Goal: Information Seeking & Learning: Learn about a topic

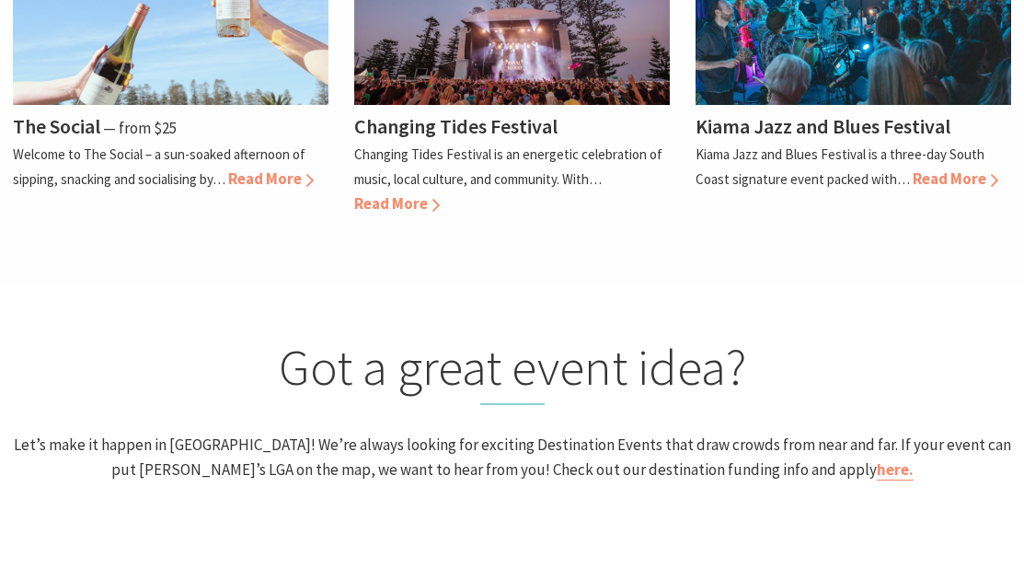
scroll to position [1830, 0]
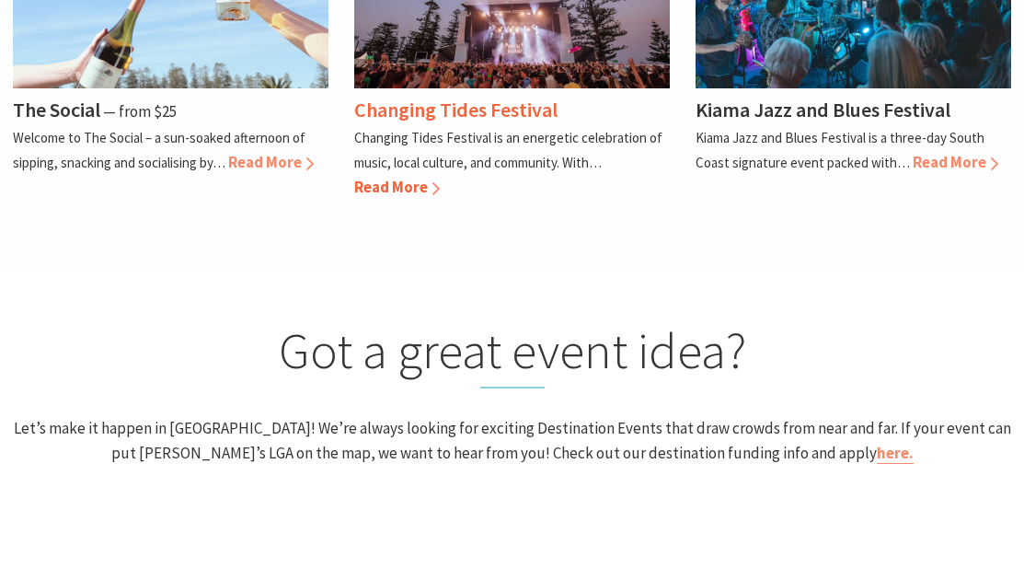
click at [354, 197] on span "Read More" at bounding box center [397, 187] width 86 height 20
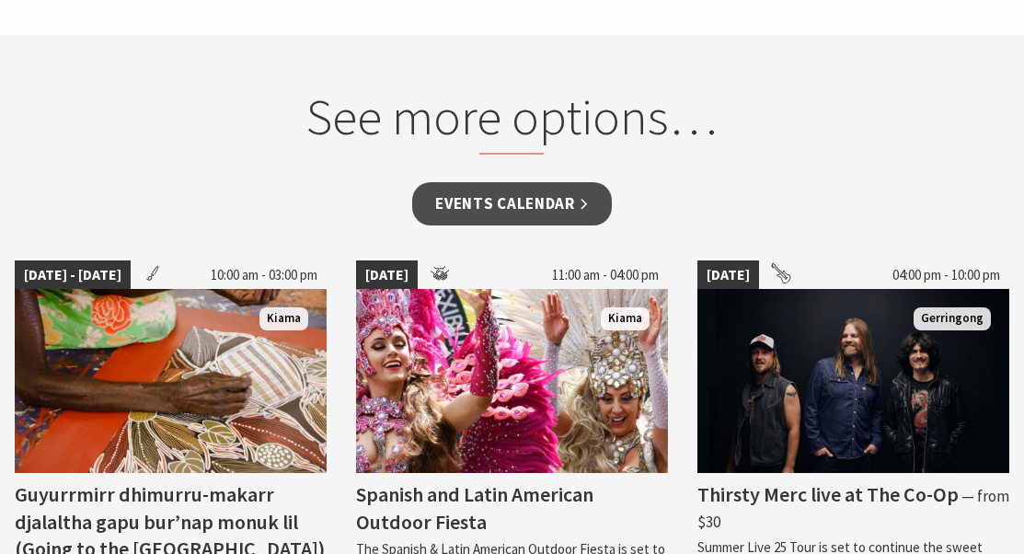
scroll to position [1295, 0]
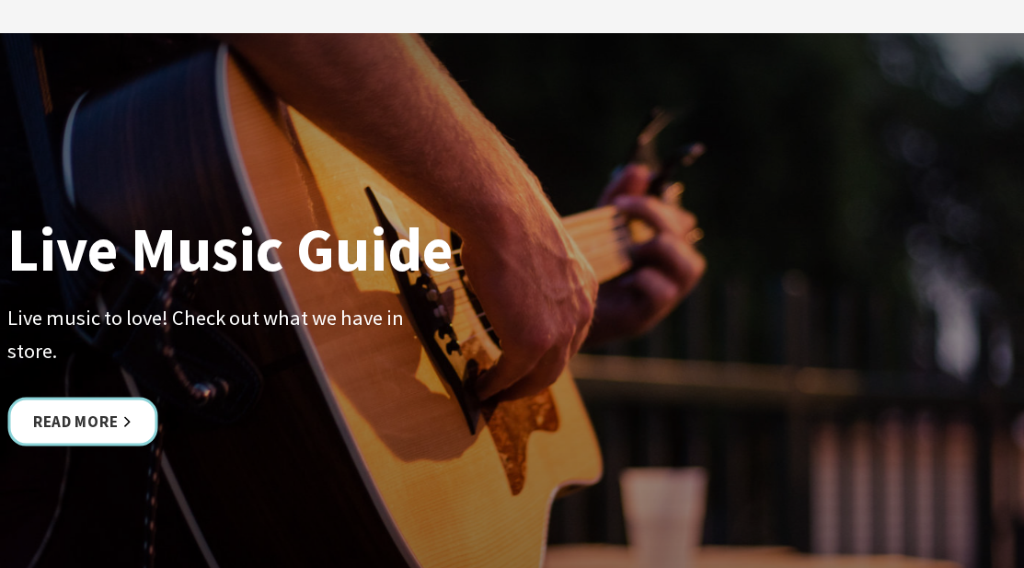
scroll to position [4018, 0]
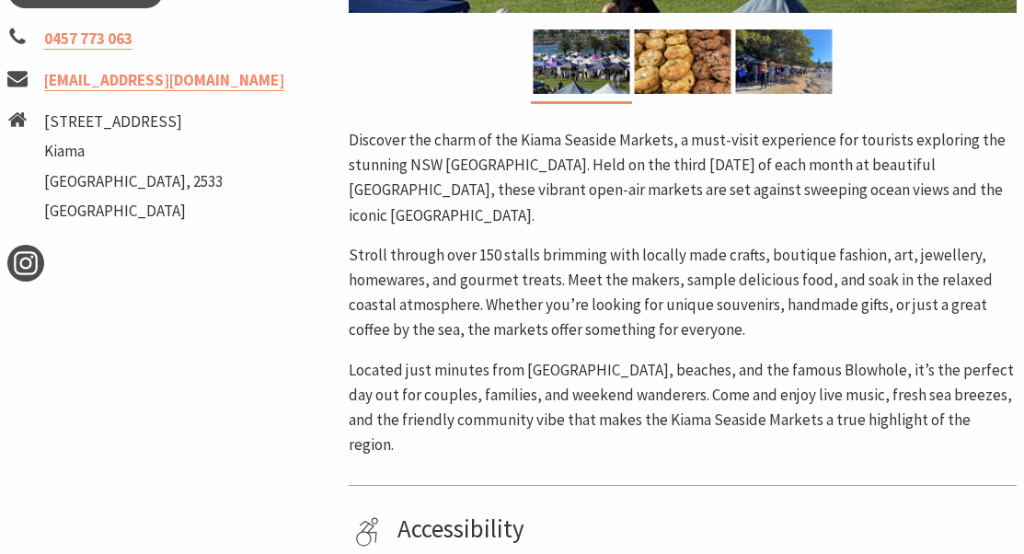
scroll to position [728, 0]
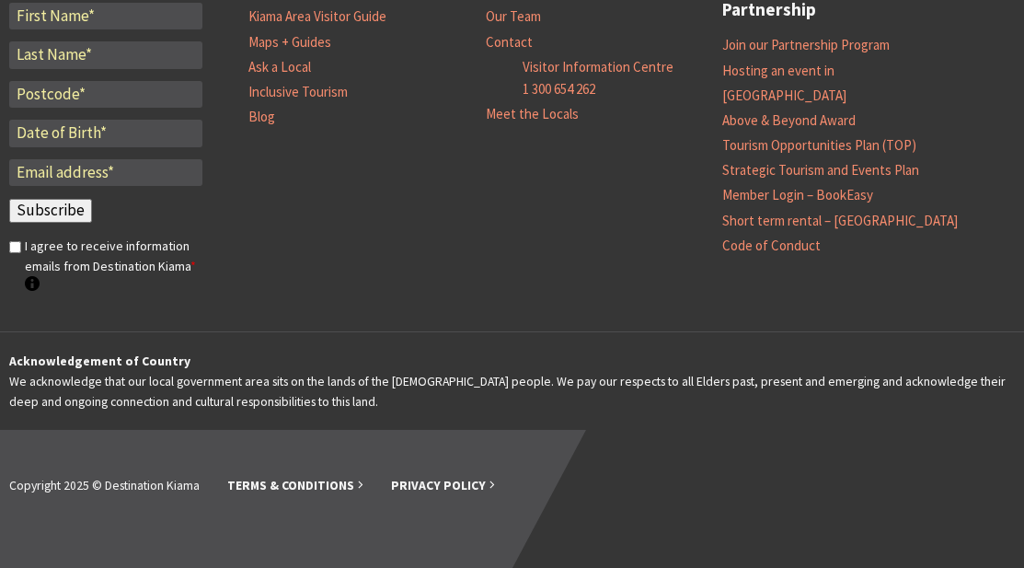
scroll to position [6918, 0]
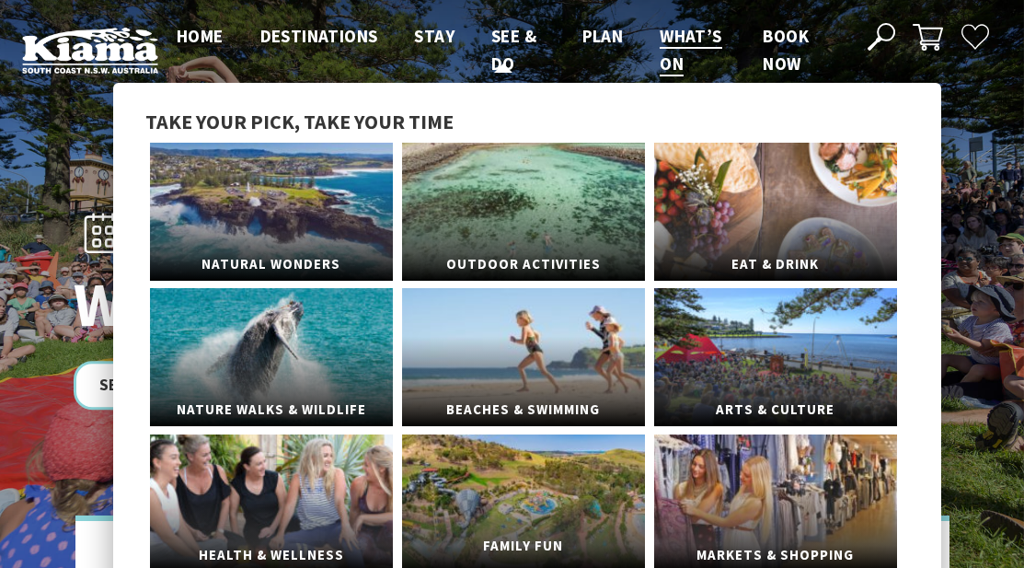
click at [509, 497] on link "Family Fun" at bounding box center [523, 503] width 243 height 138
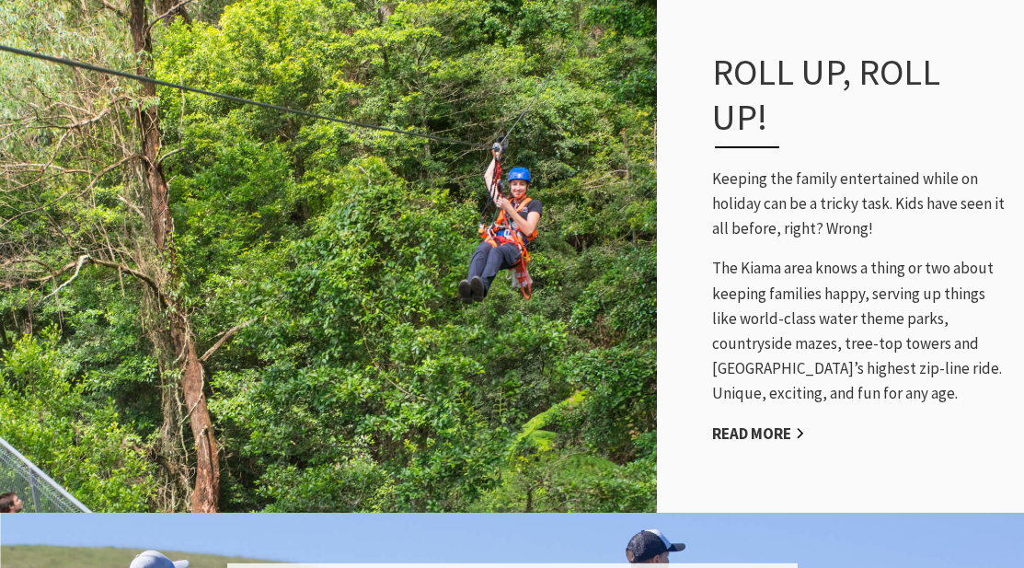
scroll to position [1306, 0]
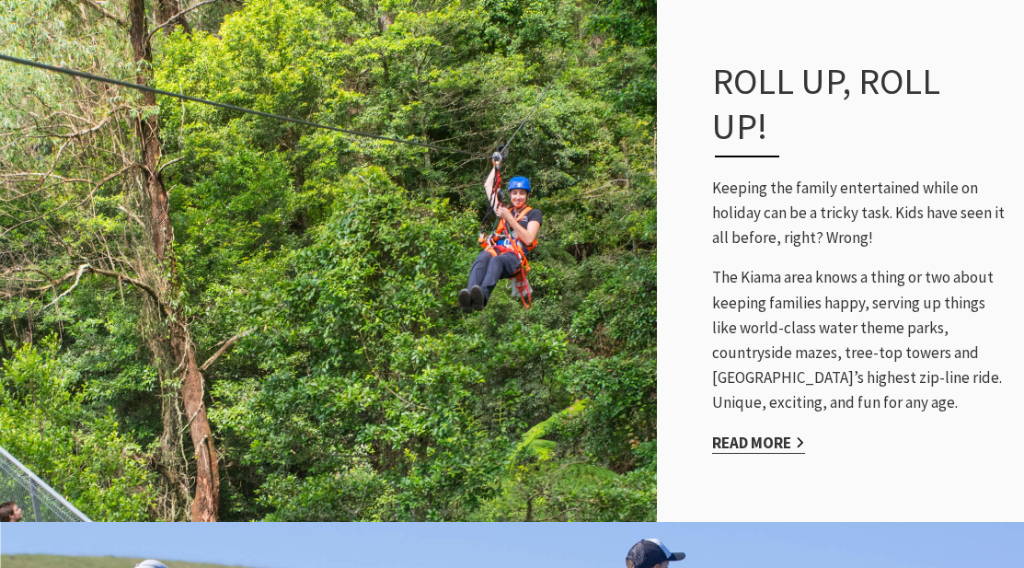
click at [712, 432] on link "Read More" at bounding box center [758, 442] width 93 height 21
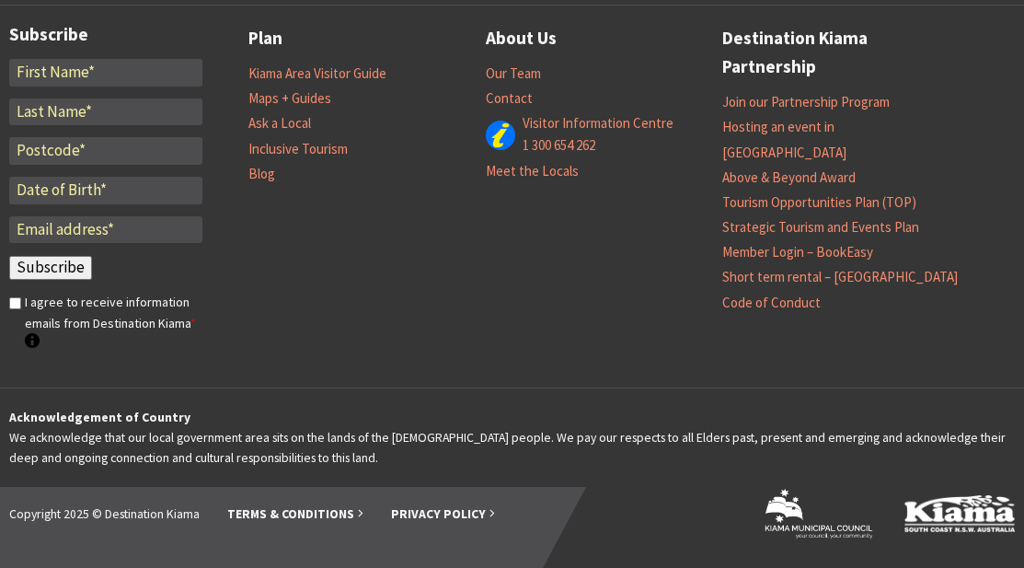
scroll to position [4352, 0]
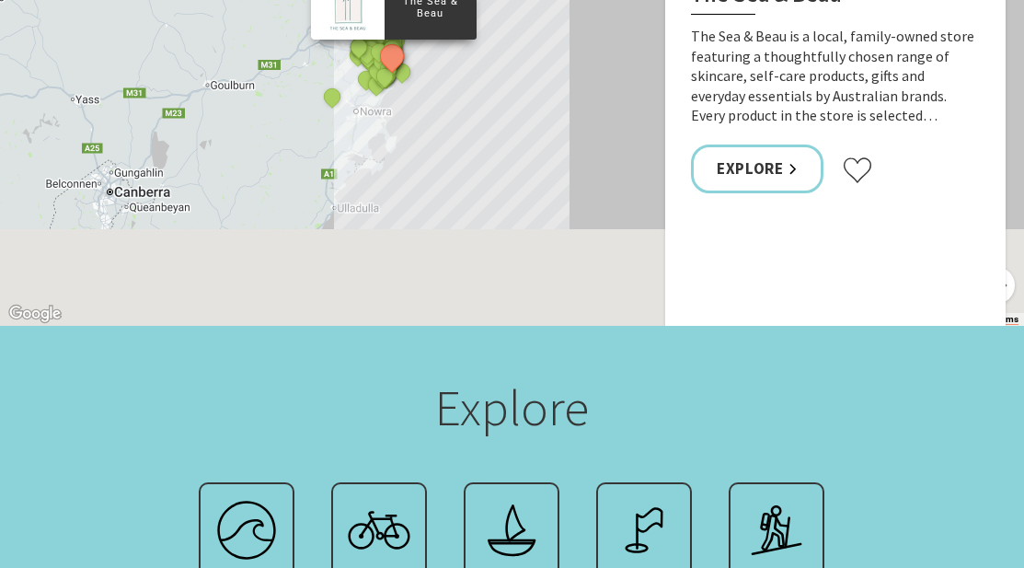
scroll to position [1592, 0]
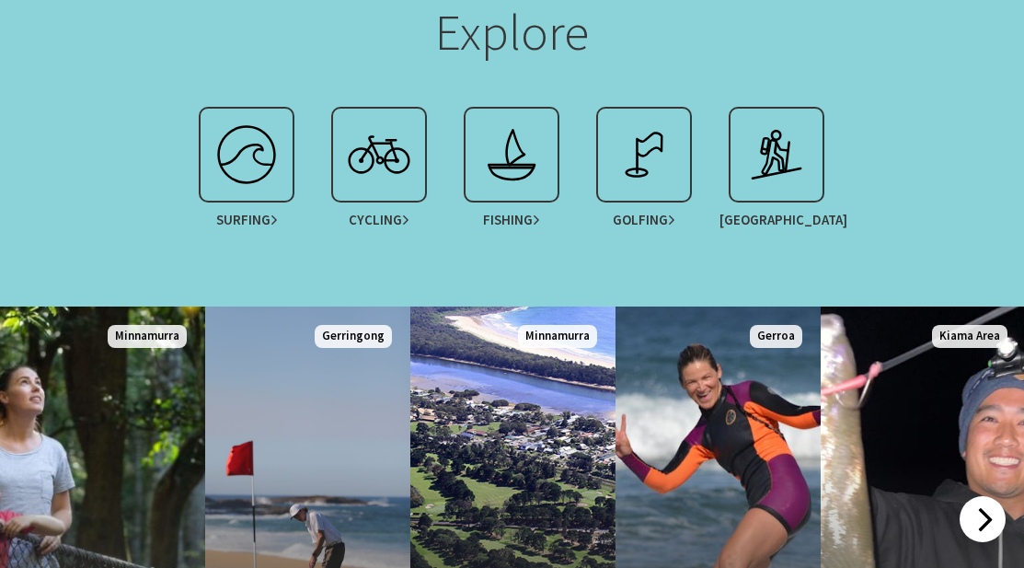
click at [984, 496] on div at bounding box center [983, 519] width 46 height 46
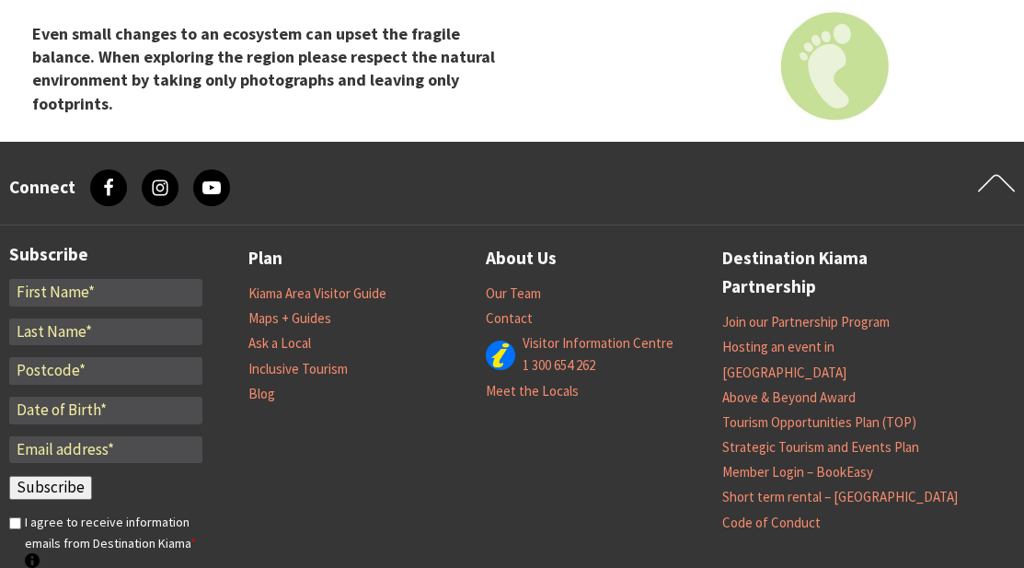
scroll to position [0, 0]
